Goal: Transaction & Acquisition: Book appointment/travel/reservation

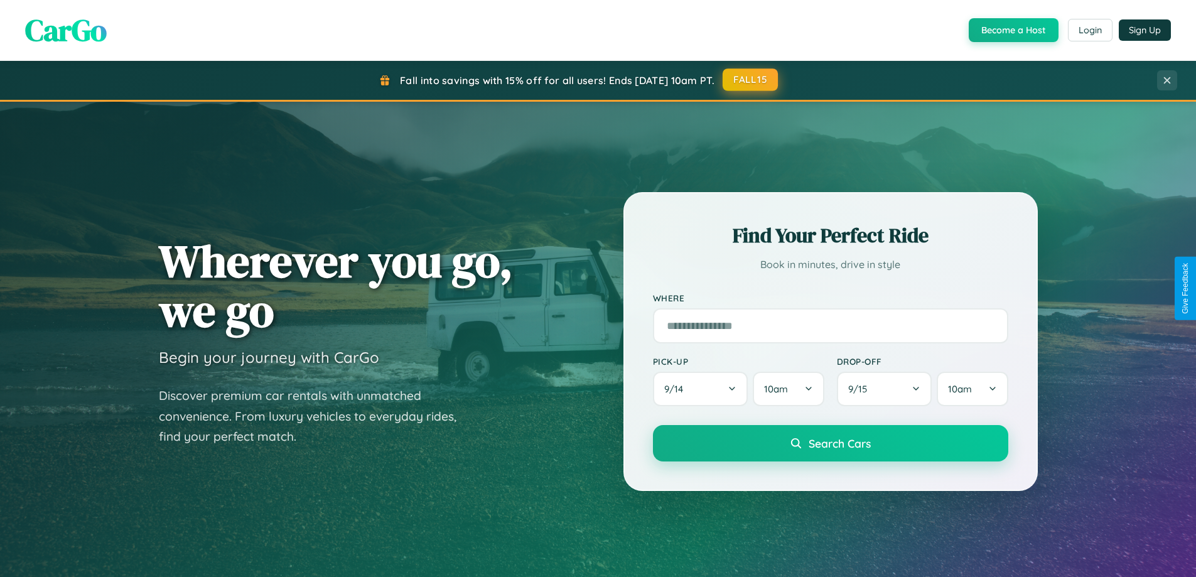
click at [751, 80] on button "FALL15" at bounding box center [750, 79] width 55 height 23
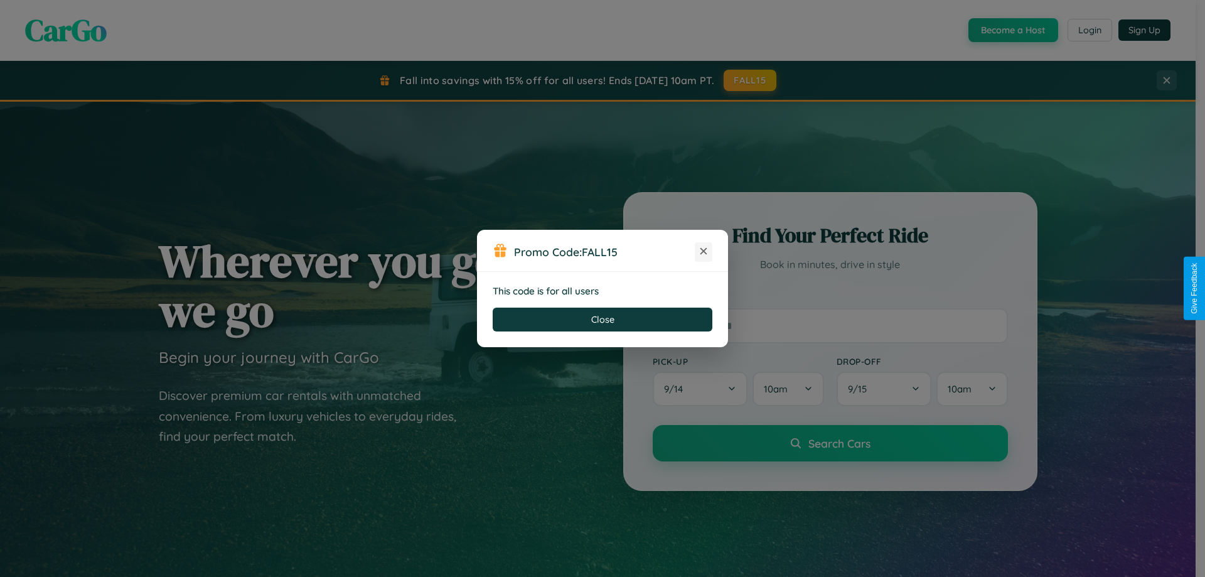
click at [704, 252] on icon at bounding box center [704, 251] width 13 height 13
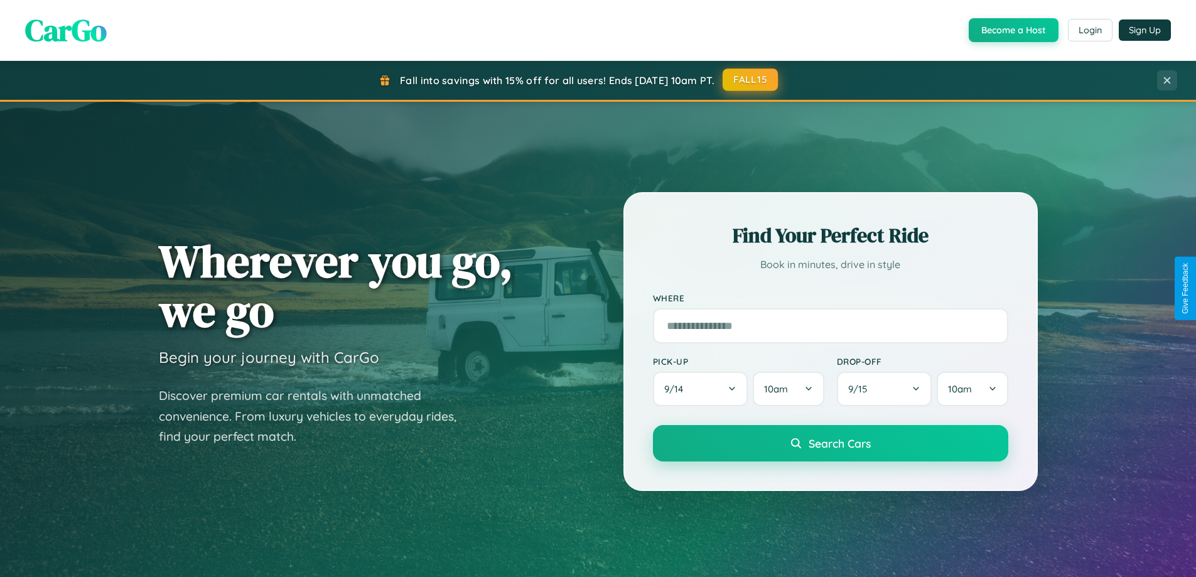
click at [751, 80] on button "FALL15" at bounding box center [750, 79] width 55 height 23
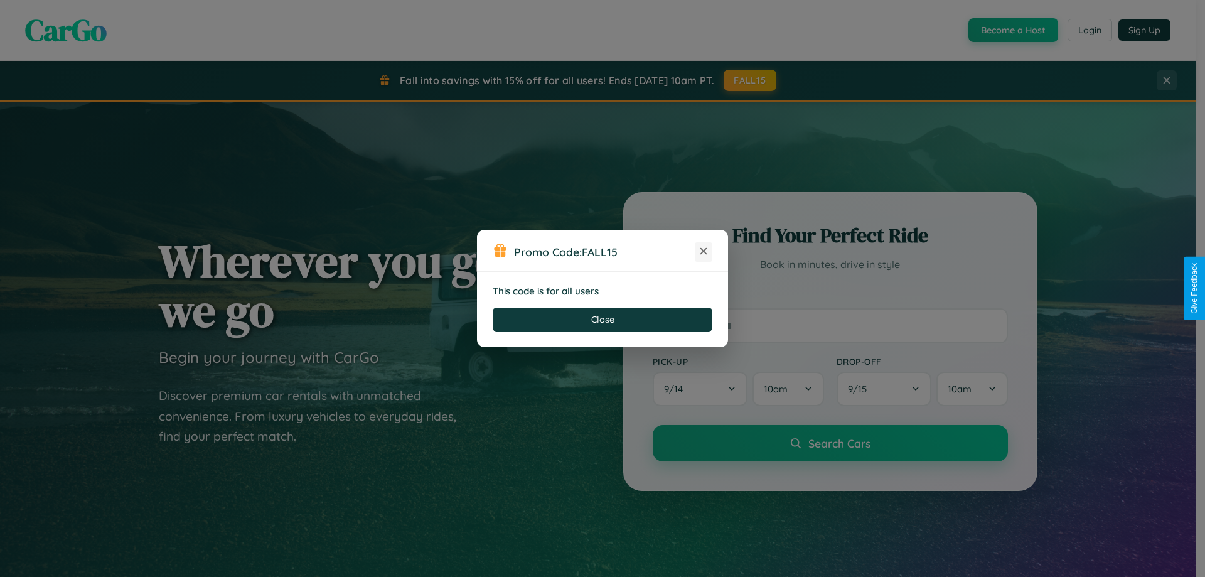
click at [704, 252] on icon at bounding box center [704, 251] width 13 height 13
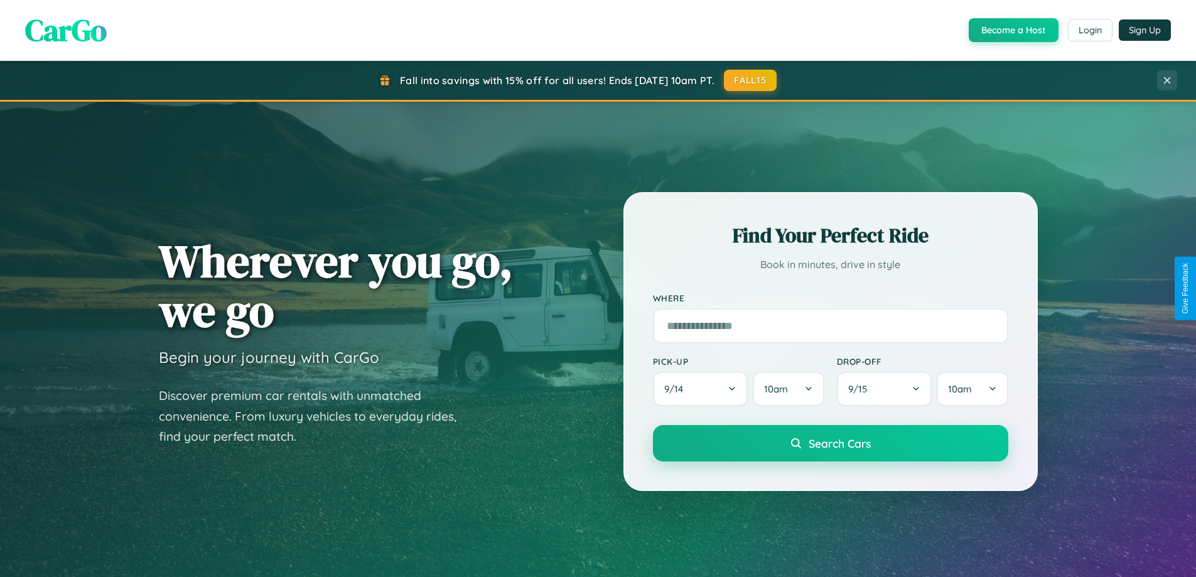
scroll to position [541, 0]
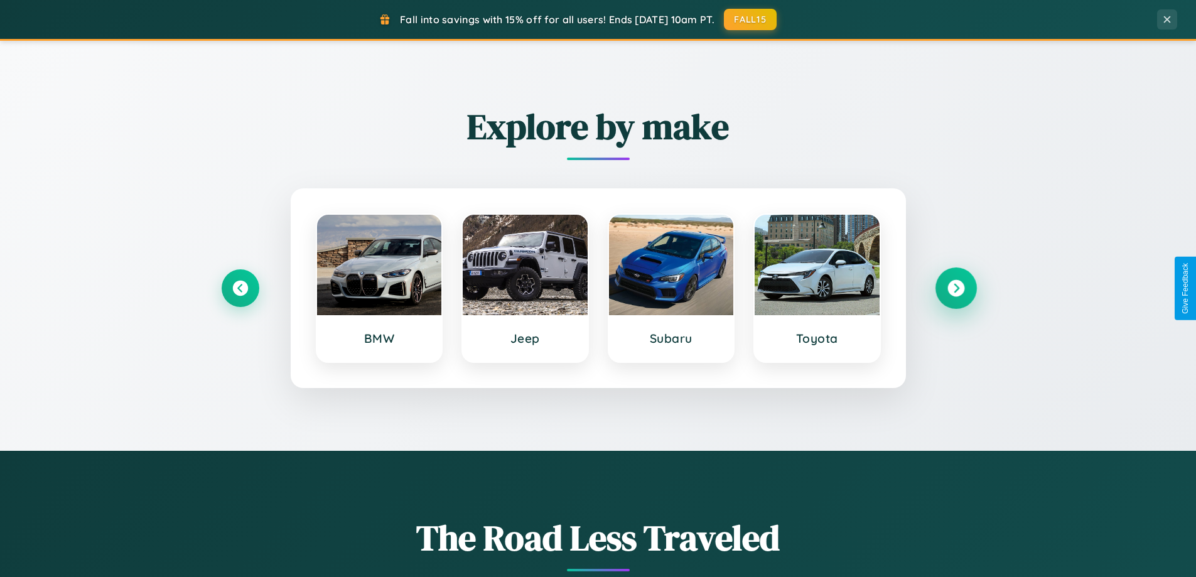
click at [956, 288] on icon at bounding box center [955, 288] width 17 height 17
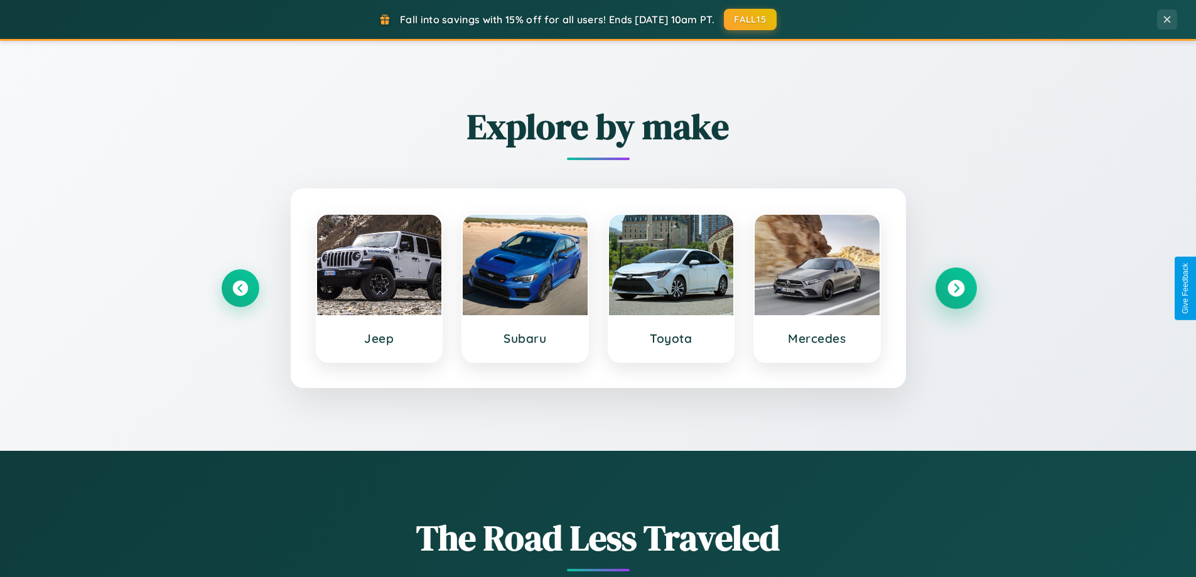
click at [956, 288] on icon at bounding box center [955, 288] width 17 height 17
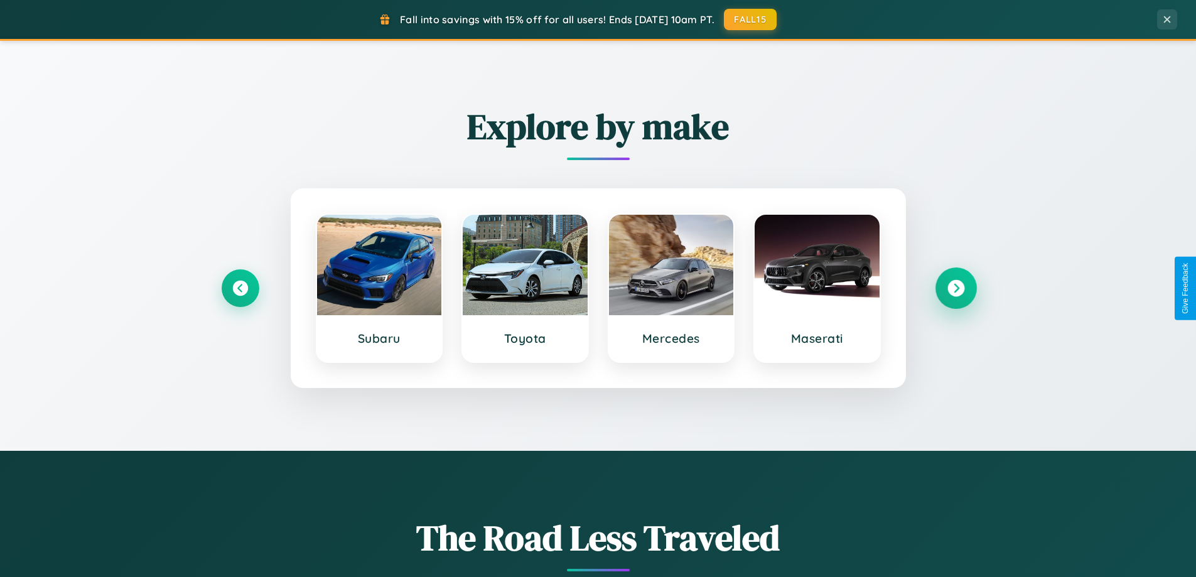
click at [956, 288] on icon at bounding box center [955, 288] width 17 height 17
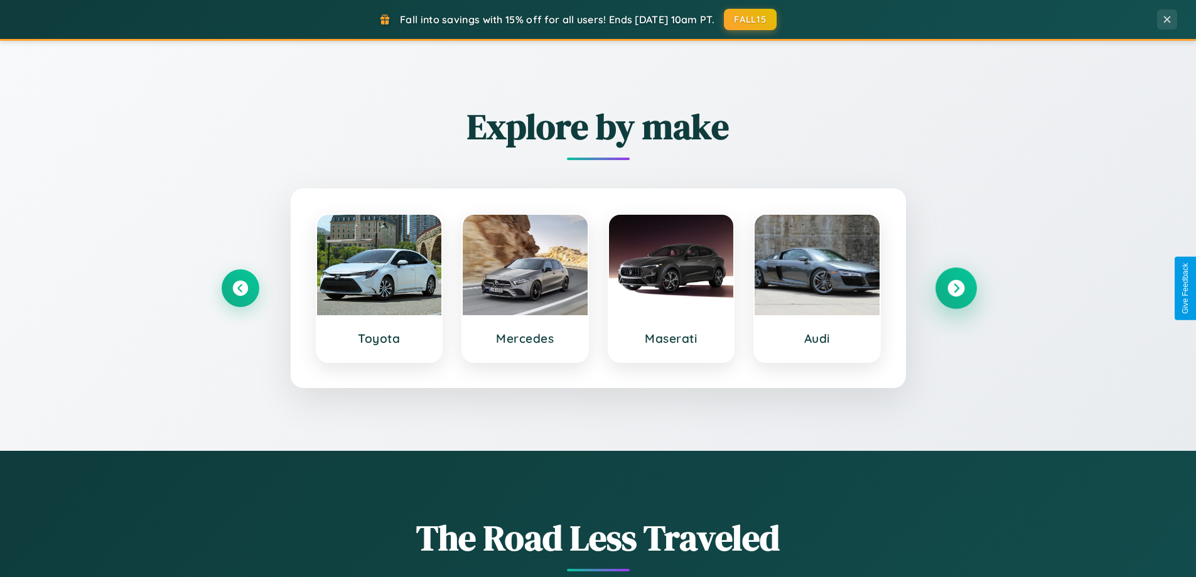
click at [956, 288] on icon at bounding box center [955, 288] width 17 height 17
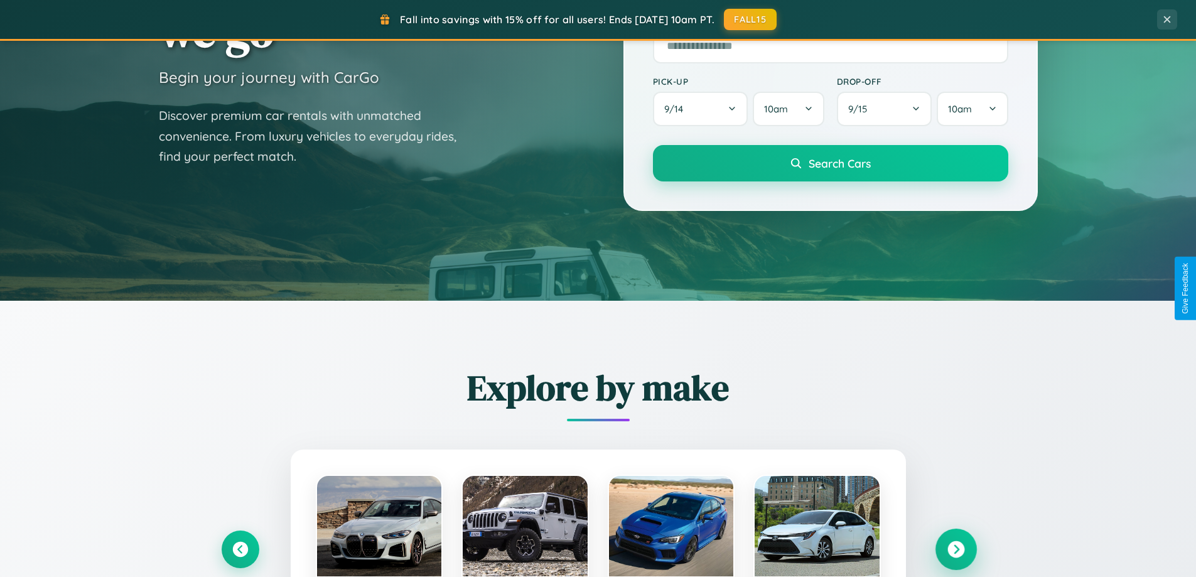
scroll to position [2017, 0]
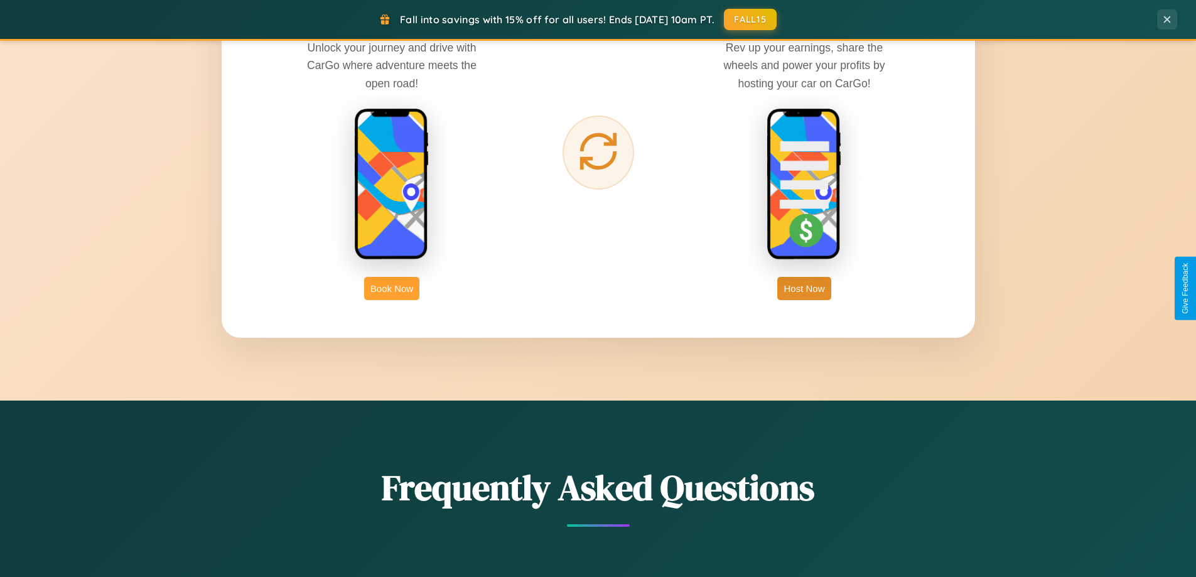
click at [392, 288] on button "Book Now" at bounding box center [391, 288] width 55 height 23
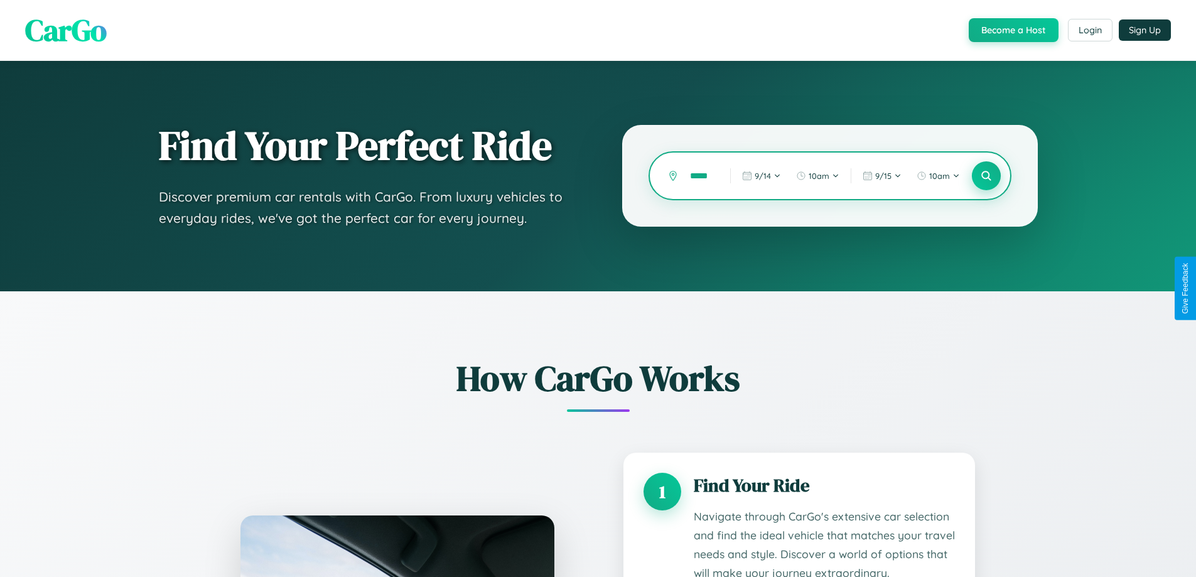
type input "*****"
click at [986, 176] on icon at bounding box center [986, 176] width 12 height 12
